Goal: Book appointment/travel/reservation

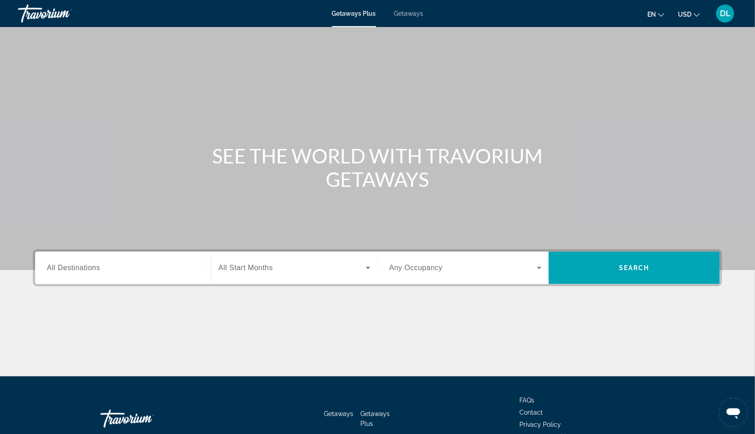
click at [58, 274] on input "Destination All Destinations" at bounding box center [123, 268] width 152 height 11
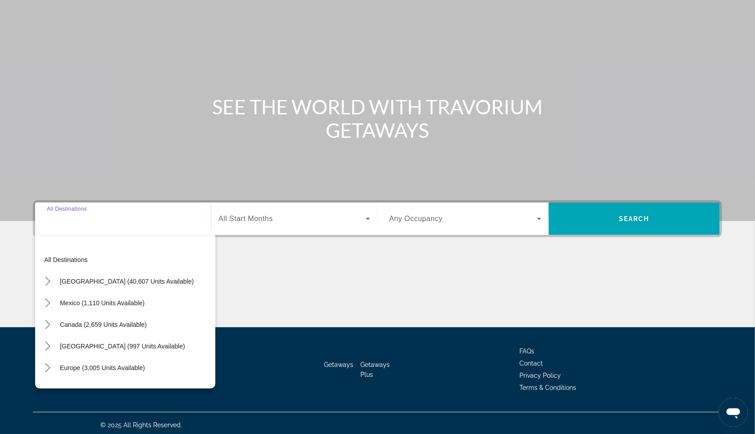
scroll to position [79, 0]
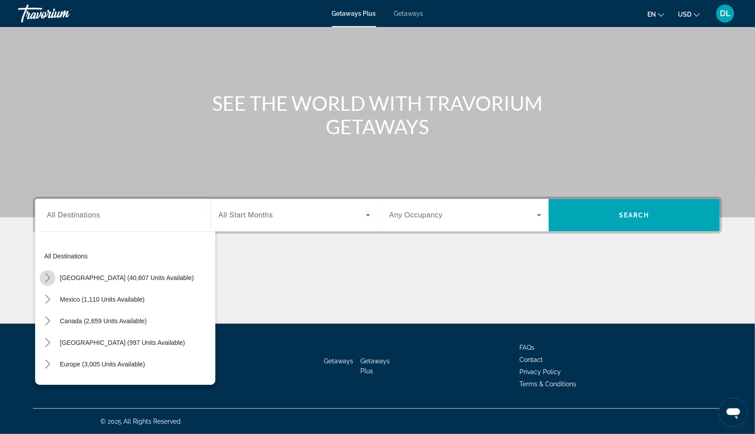
click at [43, 273] on icon "Toggle United States (40,607 units available) submenu" at bounding box center [47, 277] width 9 height 9
click at [40, 272] on mat-icon "Toggle United States (40,607 units available) submenu" at bounding box center [48, 278] width 16 height 16
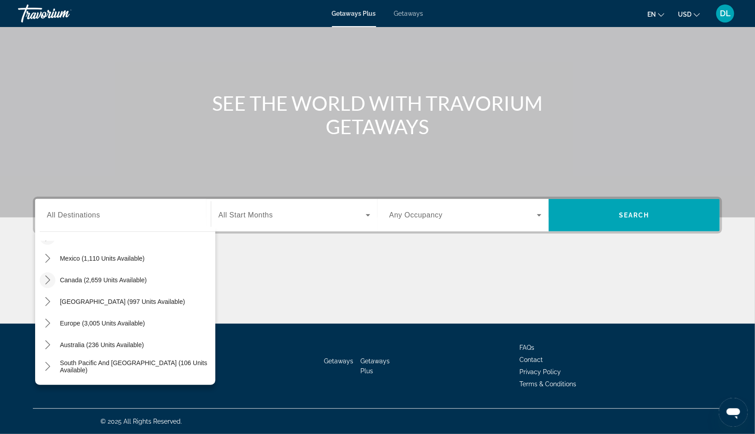
scroll to position [63, 0]
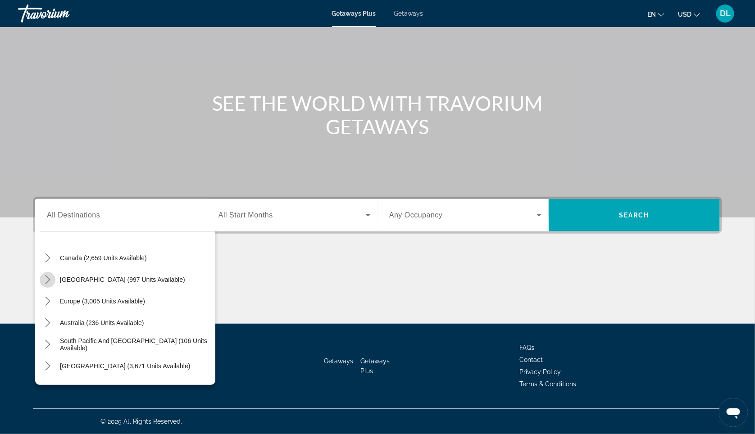
click at [43, 275] on icon "Toggle Caribbean & Atlantic Islands (997 units available) submenu" at bounding box center [47, 279] width 9 height 9
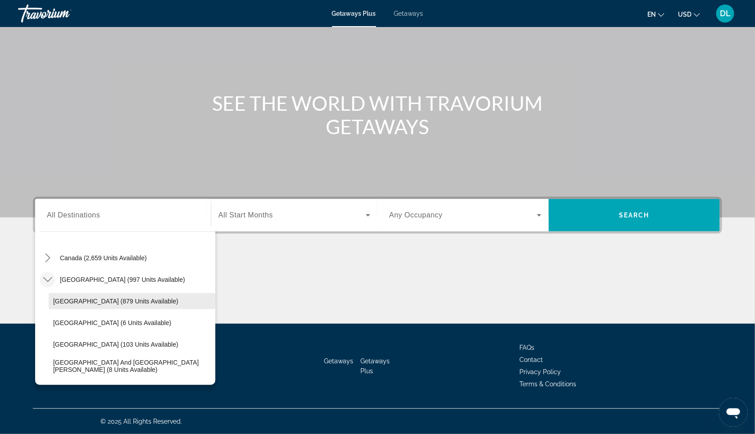
scroll to position [103, 0]
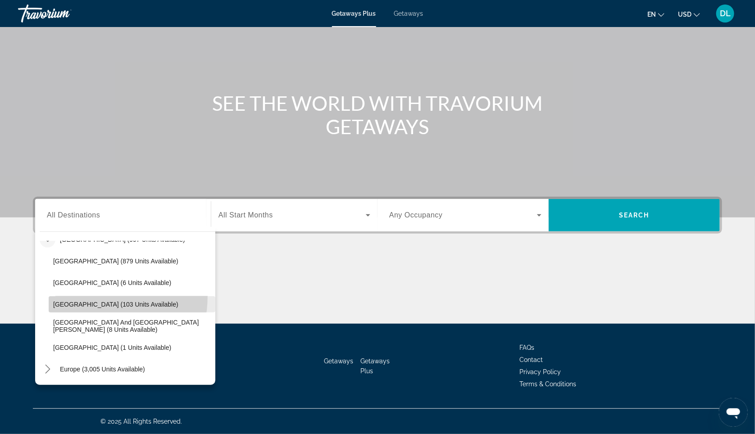
click at [61, 294] on span "Select destination: Dominican Republic (103 units available)" at bounding box center [132, 305] width 167 height 22
type input "**********"
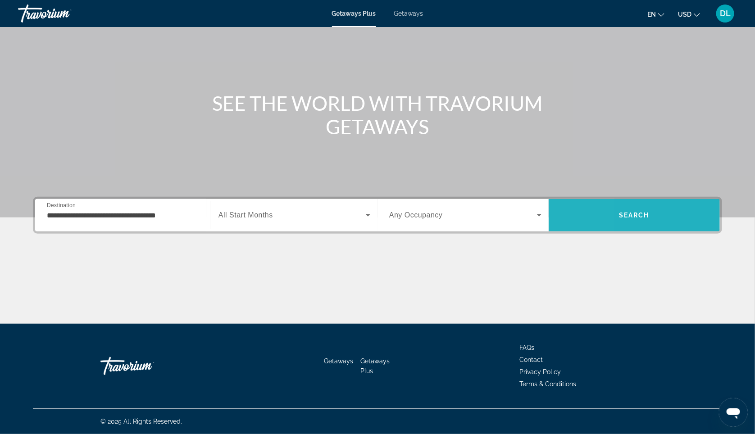
click at [563, 208] on span "Search" at bounding box center [633, 215] width 171 height 22
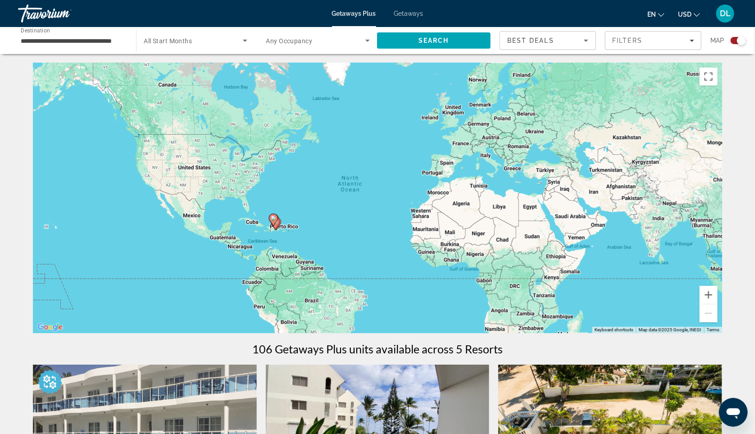
click at [400, 10] on div "Getaways Plus Getaways en English Español Français Italiano Português русский U…" at bounding box center [377, 13] width 755 height 23
click at [407, 16] on span "Getaways" at bounding box center [408, 13] width 29 height 7
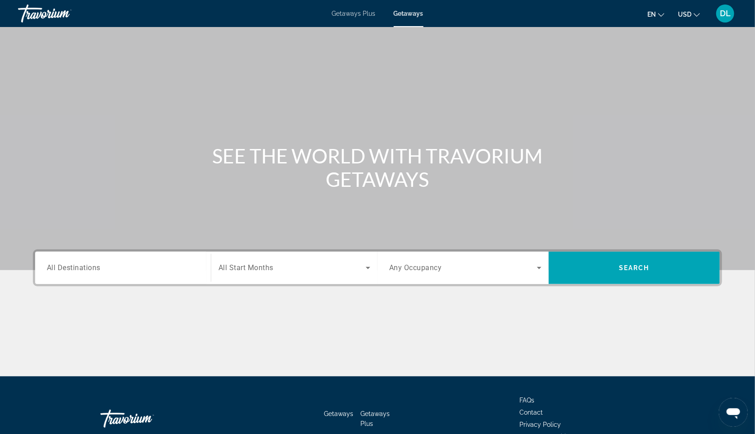
click at [79, 277] on div "Search widget" at bounding box center [123, 268] width 152 height 26
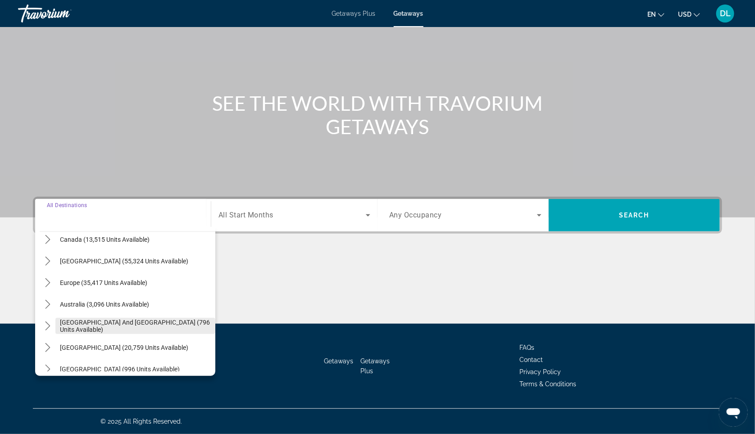
scroll to position [49, 0]
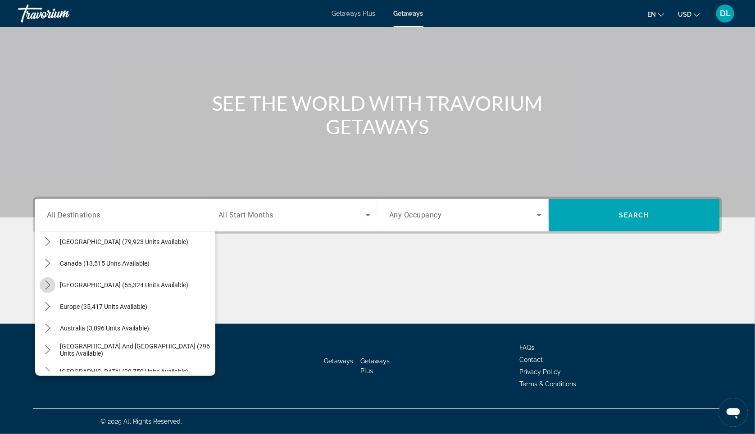
click at [40, 277] on mat-icon "Toggle Caribbean & Atlantic Islands (55,324 units available) submenu" at bounding box center [48, 285] width 16 height 16
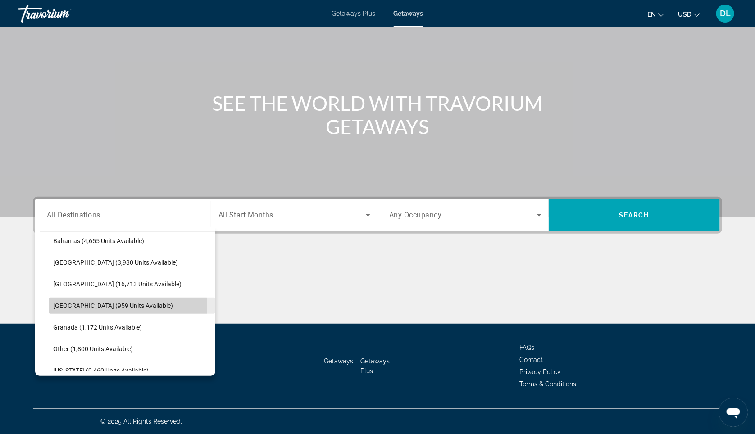
click at [82, 302] on span "[GEOGRAPHIC_DATA] (959 units available)" at bounding box center [113, 305] width 120 height 7
type input "**********"
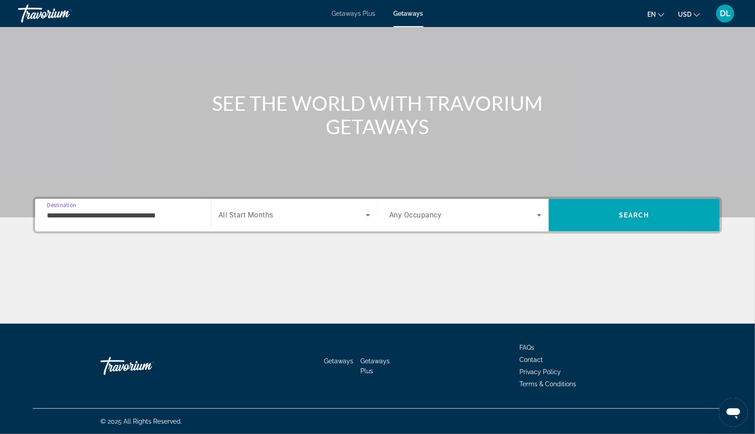
click at [263, 212] on div "Search widget" at bounding box center [294, 215] width 152 height 25
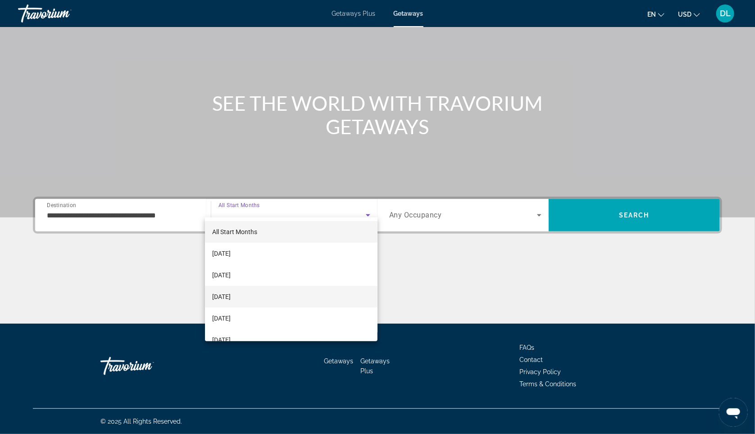
click at [298, 299] on mat-option "[DATE]" at bounding box center [291, 297] width 173 height 22
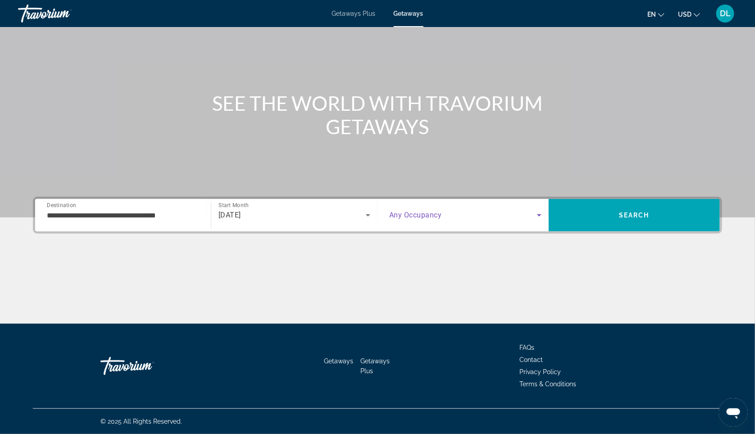
click at [487, 210] on span "Search widget" at bounding box center [463, 215] width 148 height 11
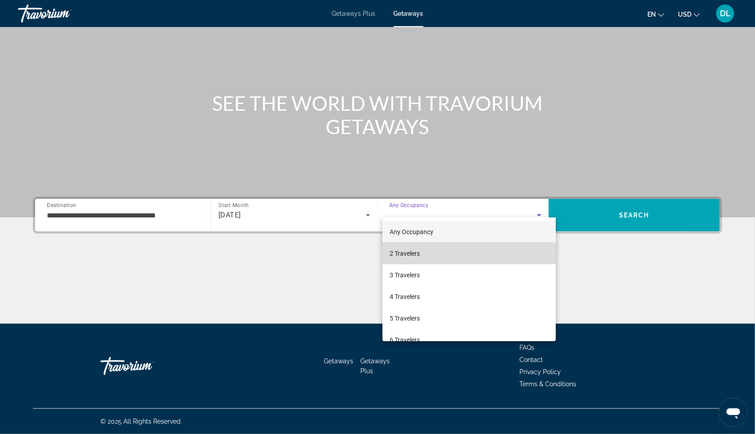
click at [470, 253] on mat-option "2 Travelers" at bounding box center [468, 254] width 173 height 22
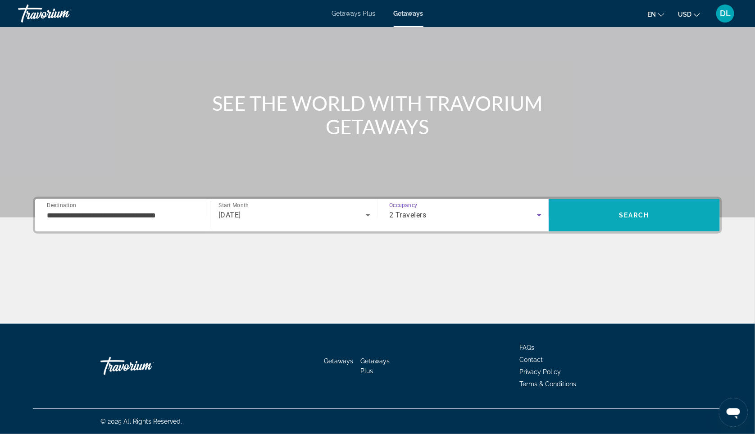
click at [606, 204] on span "Search" at bounding box center [633, 215] width 171 height 22
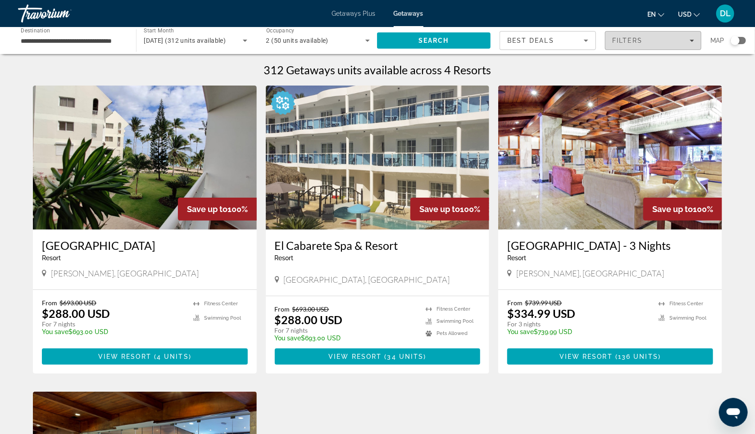
click at [651, 42] on div "Filters" at bounding box center [653, 40] width 82 height 7
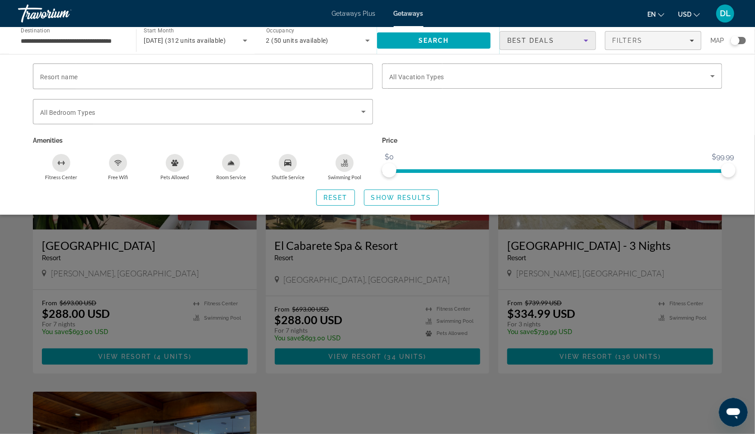
click at [548, 44] on span "Best Deals" at bounding box center [530, 40] width 47 height 7
click at [548, 46] on div at bounding box center [377, 217] width 755 height 434
click at [322, 270] on div "Search widget" at bounding box center [377, 284] width 755 height 299
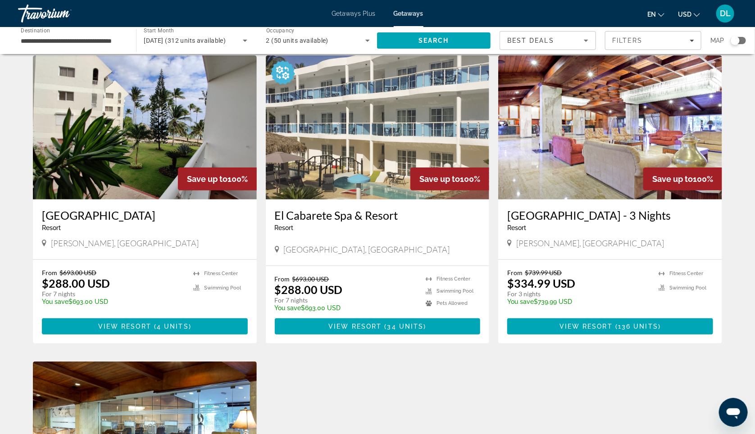
scroll to position [32, 0]
